Goal: Information Seeking & Learning: Compare options

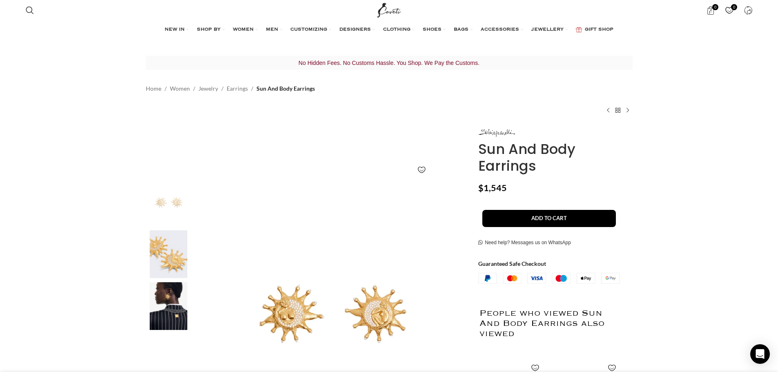
click at [181, 250] on img "2 / 3" at bounding box center [169, 254] width 50 height 48
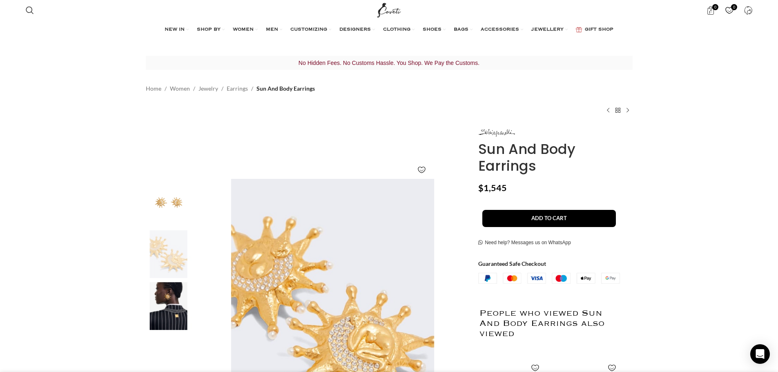
scroll to position [0, 258]
click at [167, 297] on img "3 / 3" at bounding box center [169, 306] width 50 height 48
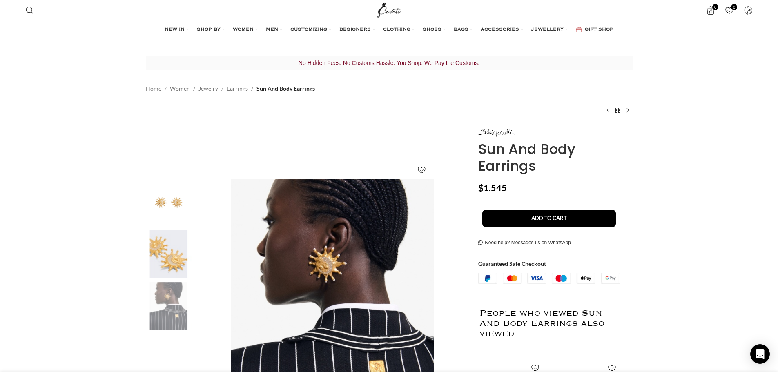
click at [177, 217] on img "1 / 3" at bounding box center [169, 203] width 50 height 48
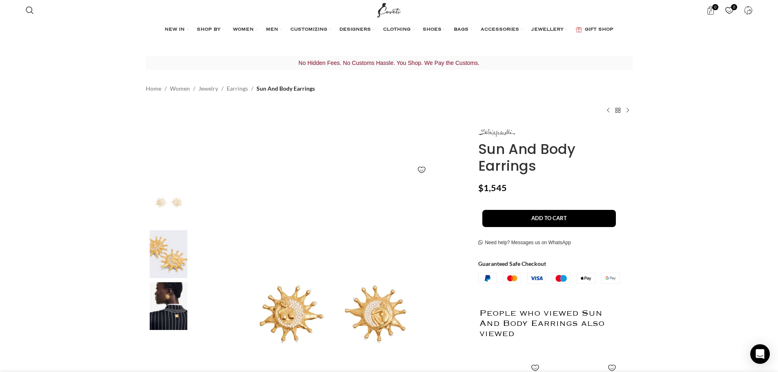
scroll to position [0, 430]
click at [231, 88] on link "Earrings" at bounding box center [237, 88] width 21 height 9
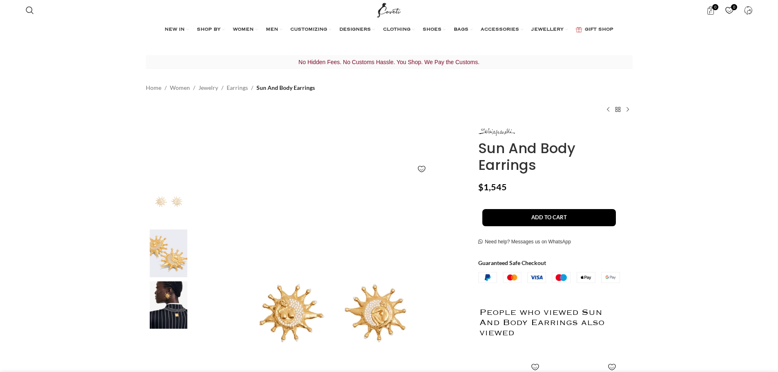
click at [187, 248] on img at bounding box center [169, 254] width 50 height 48
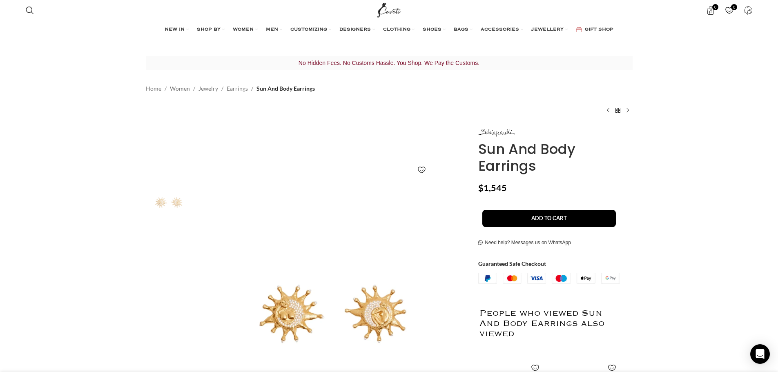
scroll to position [0, 258]
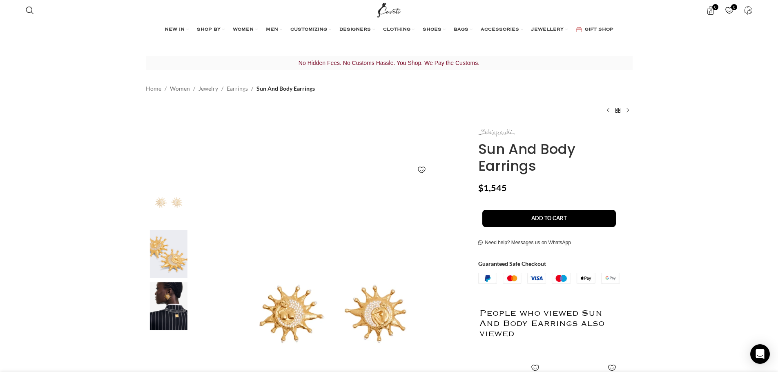
click at [496, 128] on link at bounding box center [497, 132] width 37 height 9
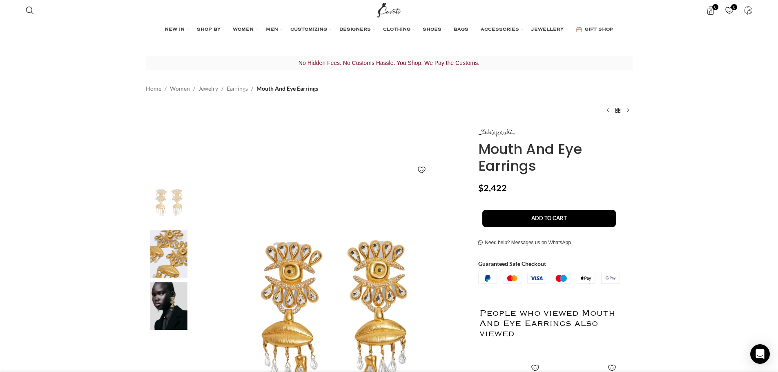
click at [173, 264] on img "2 / 3" at bounding box center [169, 254] width 50 height 48
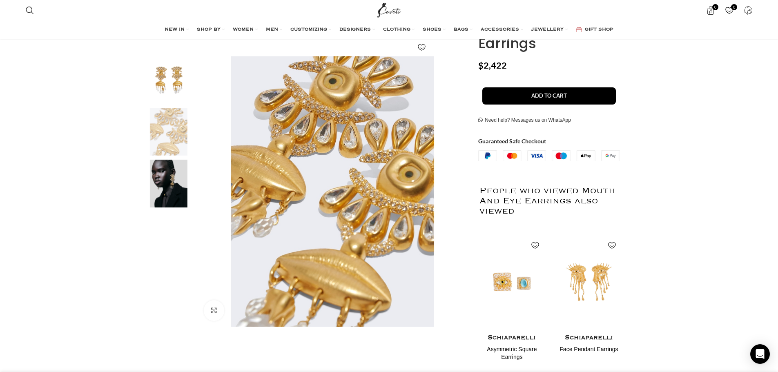
scroll to position [0, 516]
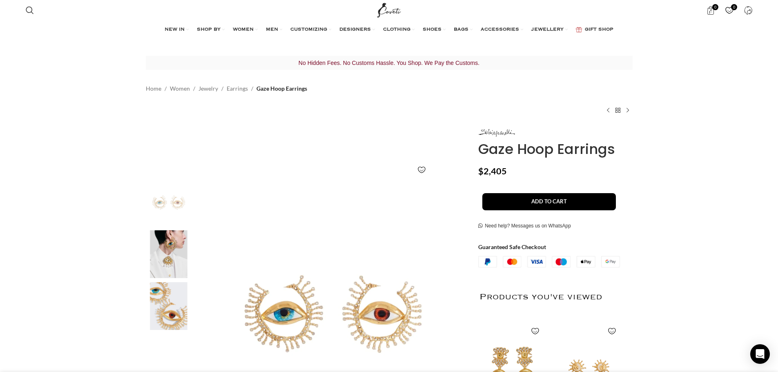
click at [172, 300] on img "3 / 3" at bounding box center [169, 306] width 50 height 48
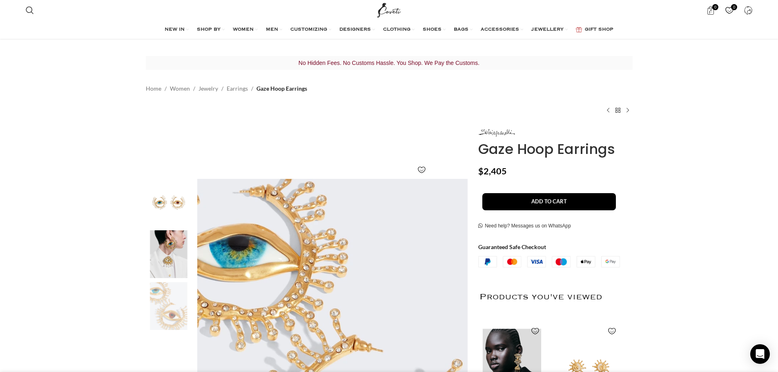
scroll to position [163, 0]
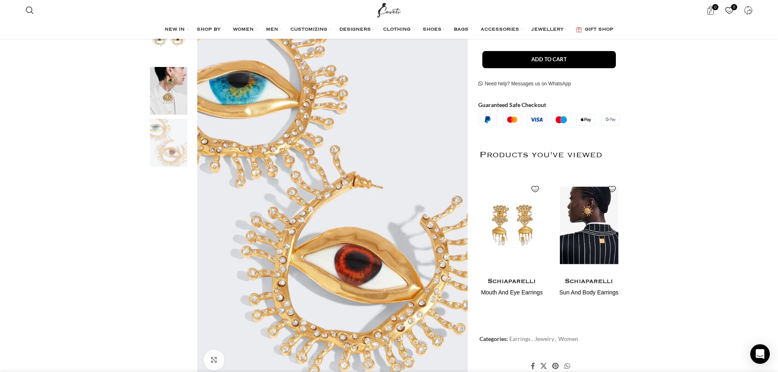
click at [580, 226] on img "2 / 2" at bounding box center [589, 225] width 67 height 101
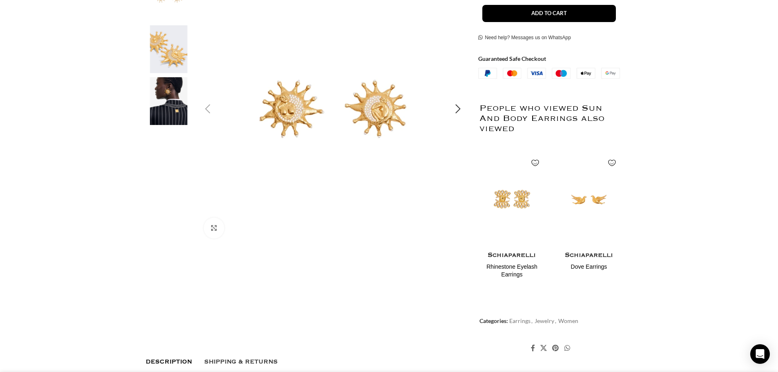
scroll to position [0, 172]
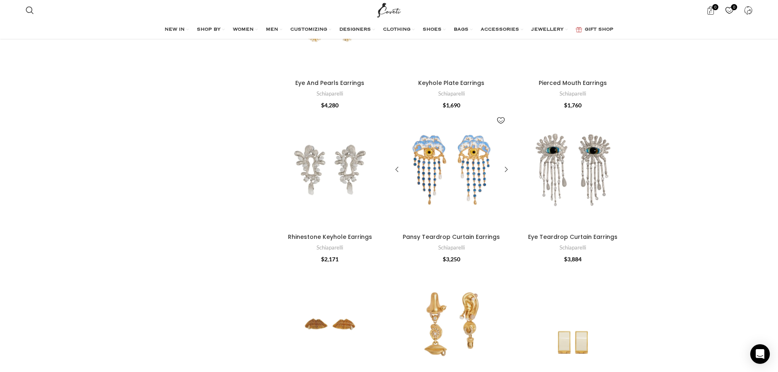
scroll to position [1716, 0]
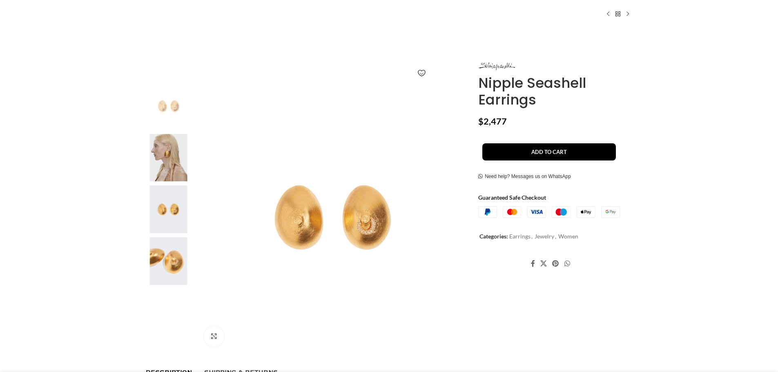
drag, startPoint x: 0, startPoint y: 0, endPoint x: 168, endPoint y: 285, distance: 330.8
click at [168, 285] on div at bounding box center [169, 263] width 50 height 52
click at [173, 269] on img at bounding box center [169, 261] width 50 height 48
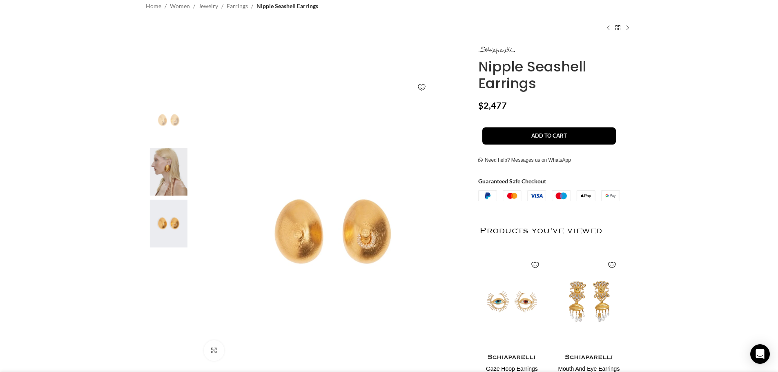
click at [160, 225] on img "3 / 4" at bounding box center [169, 224] width 50 height 48
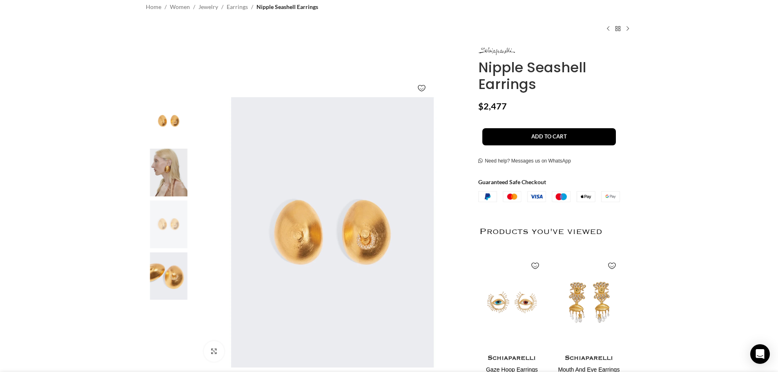
click at [159, 270] on img "4 / 4" at bounding box center [169, 277] width 50 height 48
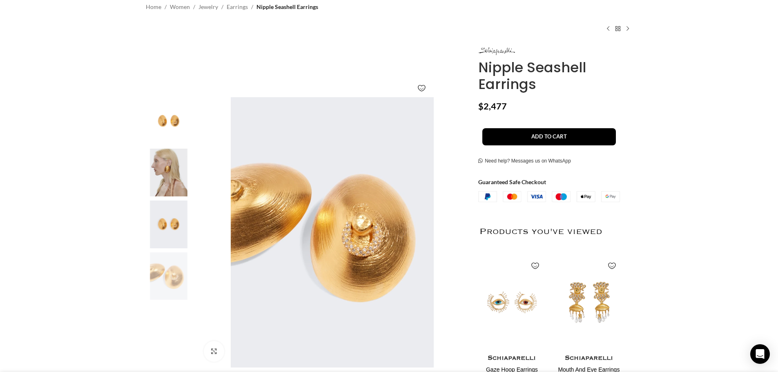
scroll to position [0, 172]
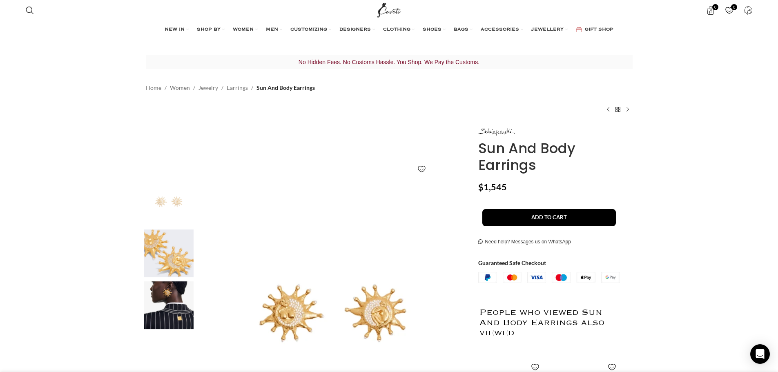
scroll to position [0, 86]
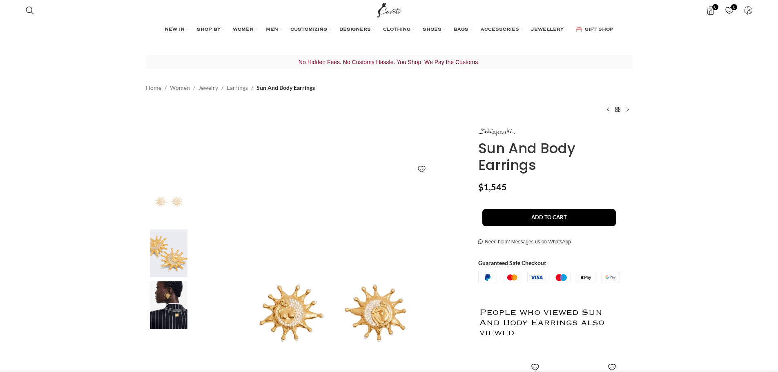
click at [374, 303] on img at bounding box center [333, 313] width 271 height 271
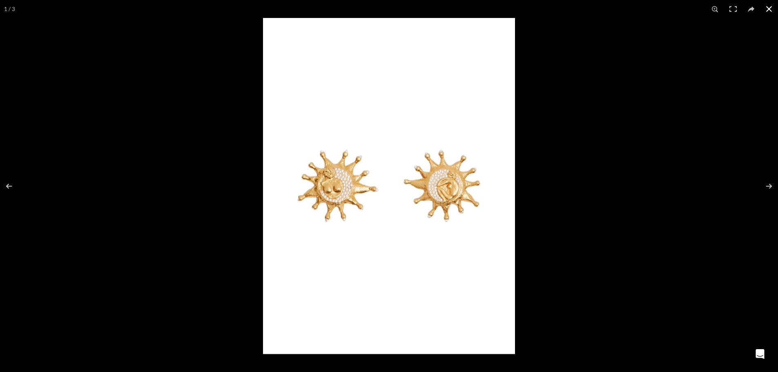
click at [765, 10] on button at bounding box center [769, 9] width 18 height 18
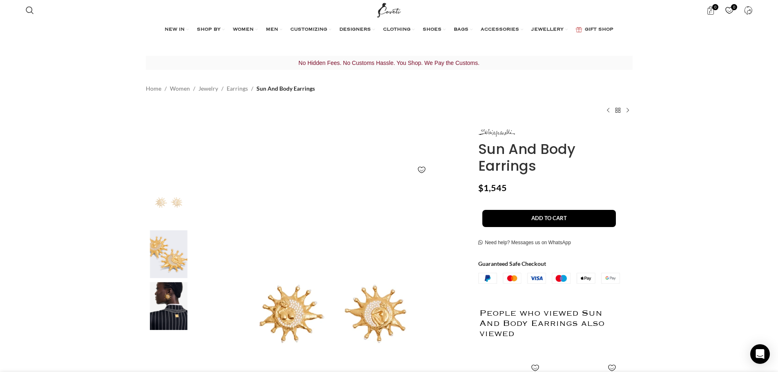
click at [149, 255] on img "2 / 3" at bounding box center [169, 254] width 50 height 48
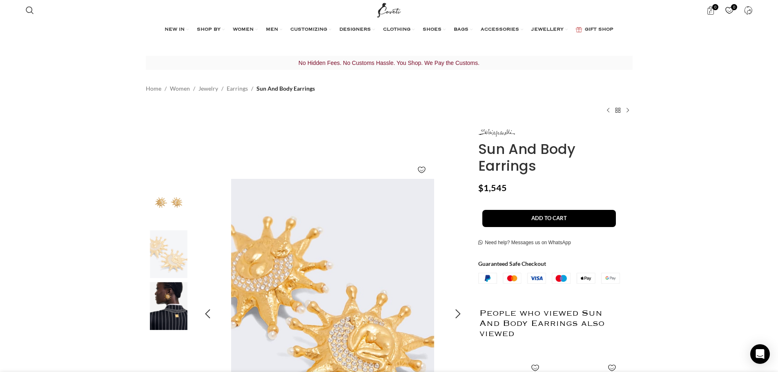
click at [388, 255] on img "2 / 3" at bounding box center [332, 314] width 271 height 271
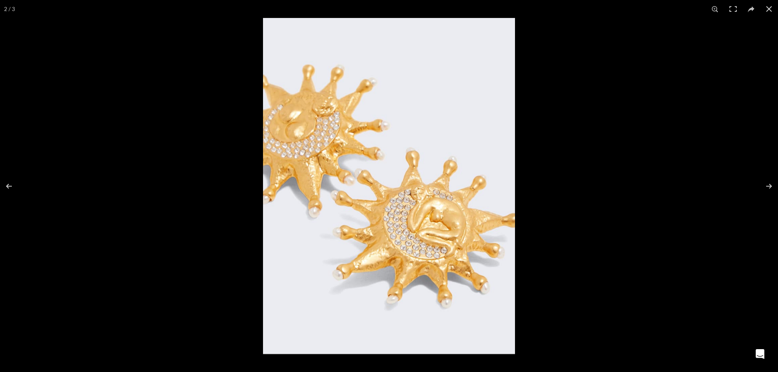
click at [427, 213] on img at bounding box center [389, 186] width 252 height 336
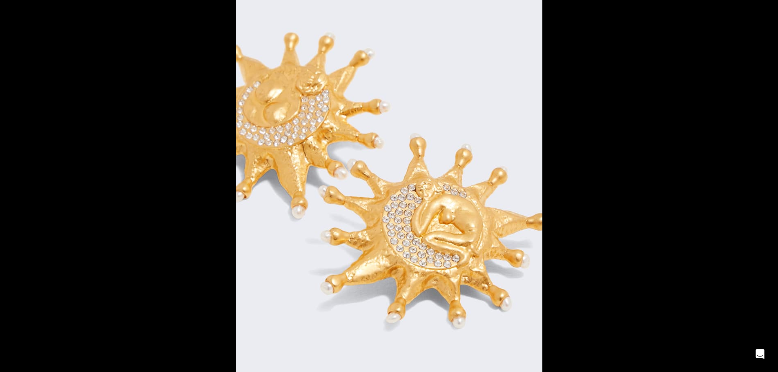
scroll to position [0, 172]
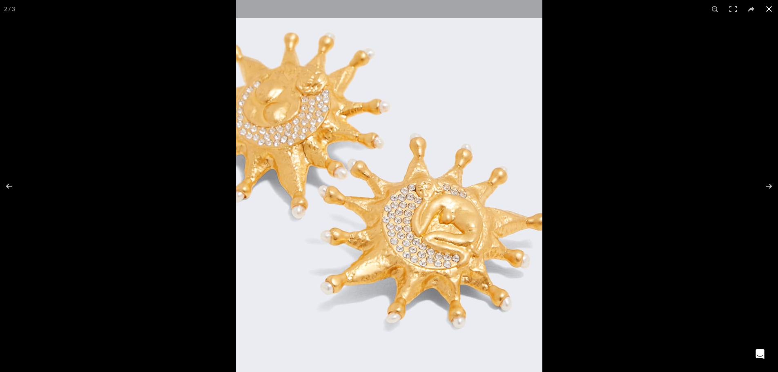
click at [678, 86] on div at bounding box center [625, 162] width 778 height 372
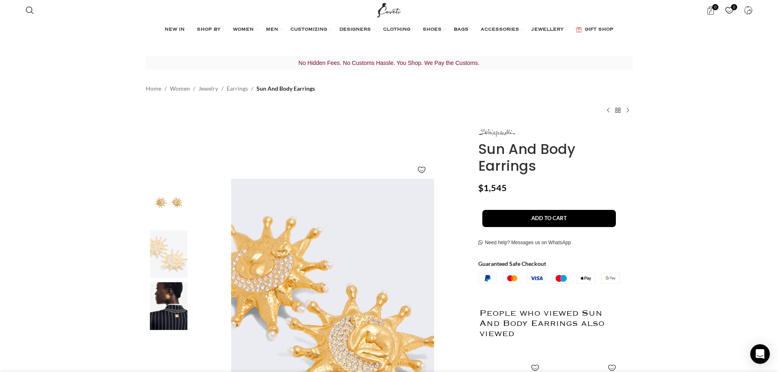
click at [162, 203] on img "1 / 3" at bounding box center [169, 203] width 50 height 48
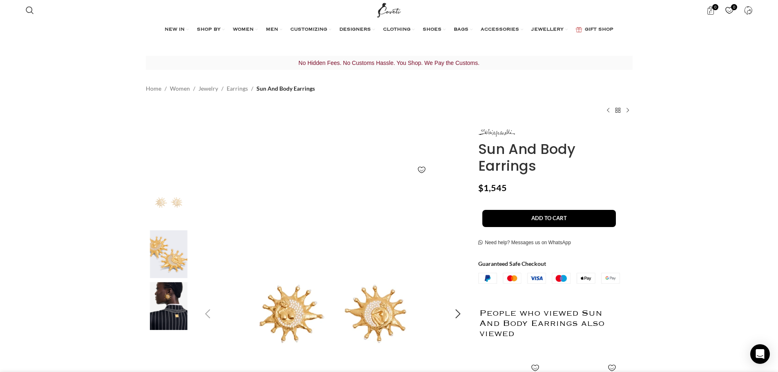
click at [454, 295] on img "1 / 3" at bounding box center [333, 314] width 271 height 271
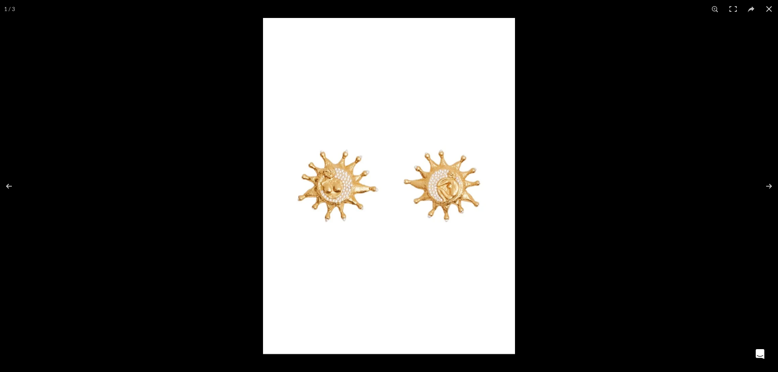
click at [460, 193] on img at bounding box center [389, 186] width 252 height 336
click at [353, 110] on img at bounding box center [389, 186] width 252 height 336
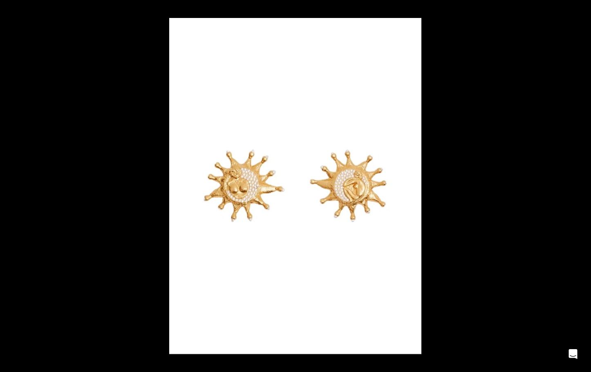
scroll to position [0, 860]
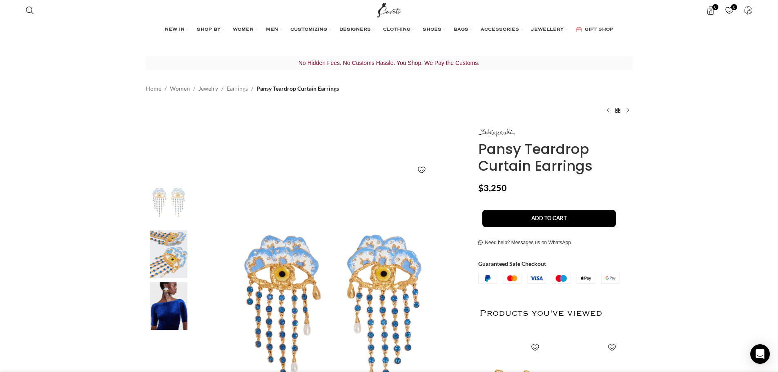
click at [181, 266] on img "2 / 3" at bounding box center [169, 254] width 50 height 48
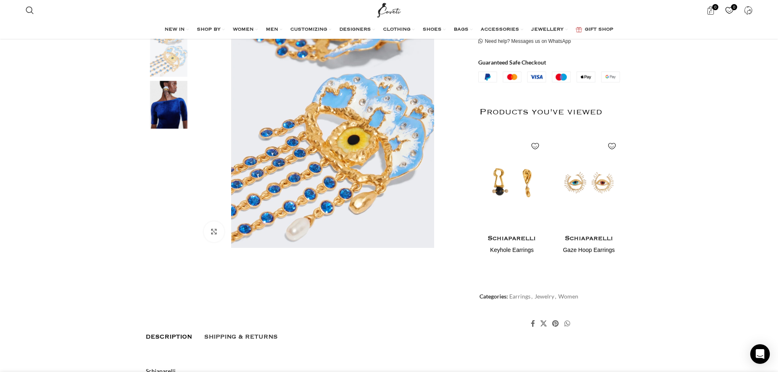
scroll to position [204, 0]
